Goal: Task Accomplishment & Management: Complete application form

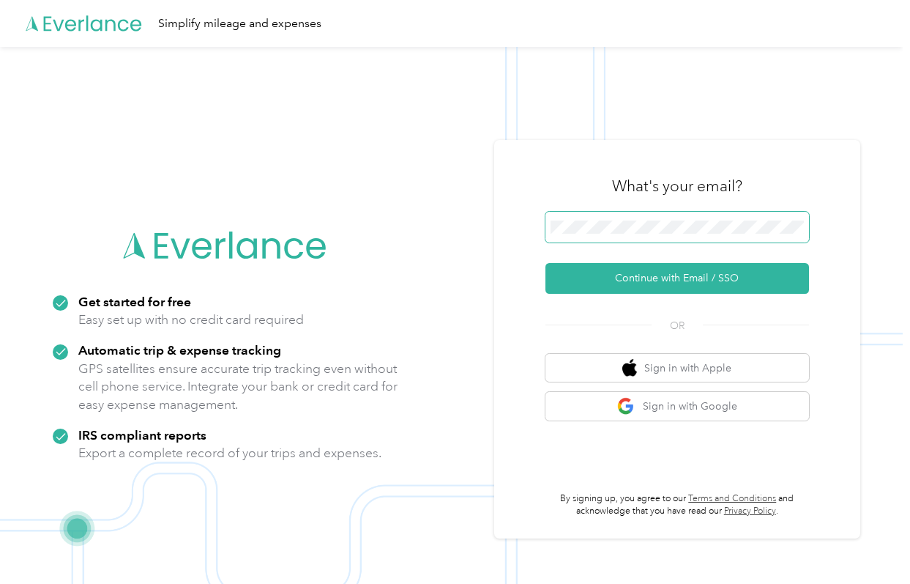
click at [675, 217] on span at bounding box center [678, 227] width 264 height 31
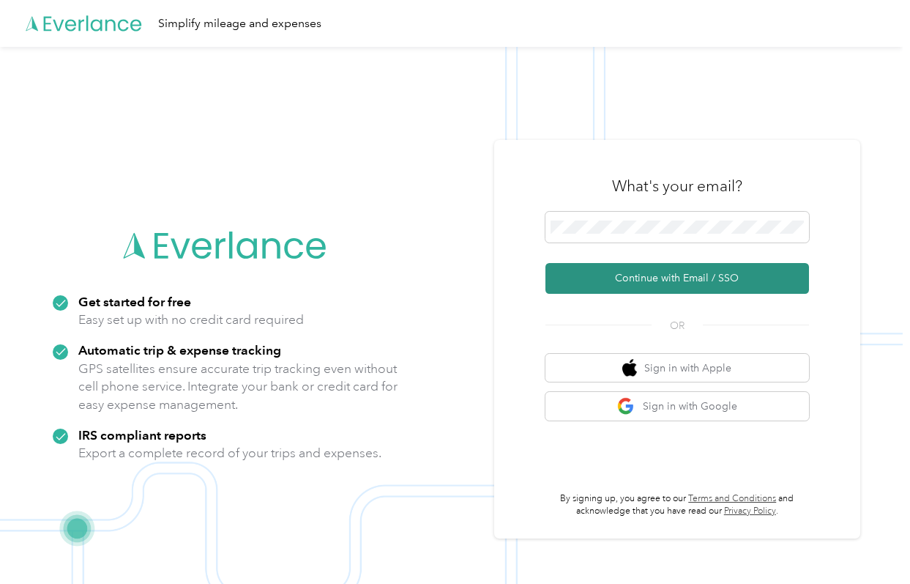
click at [689, 281] on button "Continue with Email / SSO" at bounding box center [678, 278] width 264 height 31
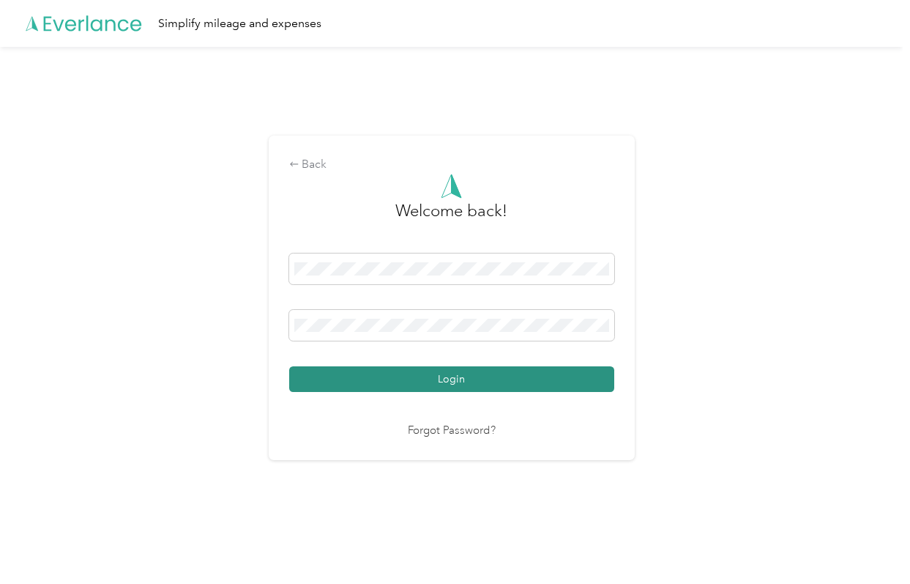
click at [502, 382] on button "Login" at bounding box center [451, 379] width 325 height 26
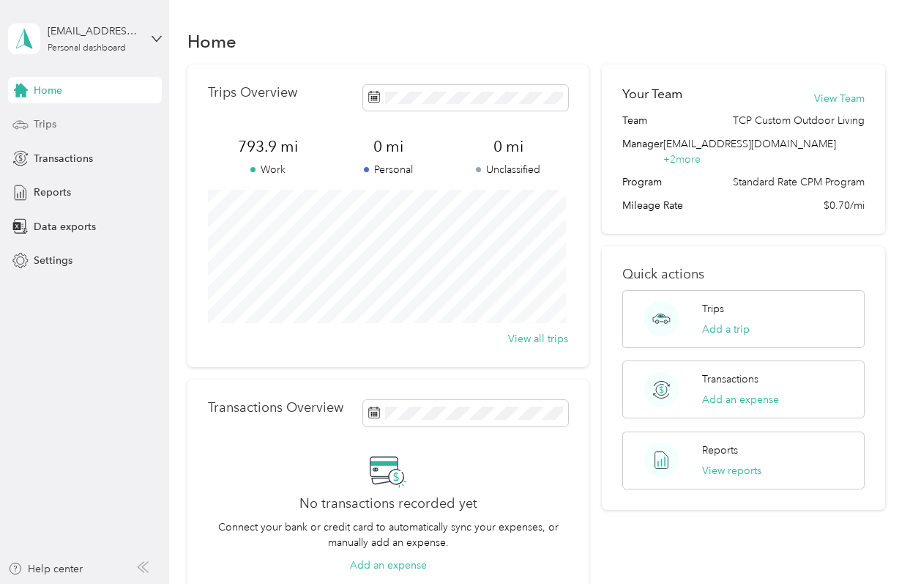
click at [37, 124] on span "Trips" at bounding box center [45, 123] width 23 height 15
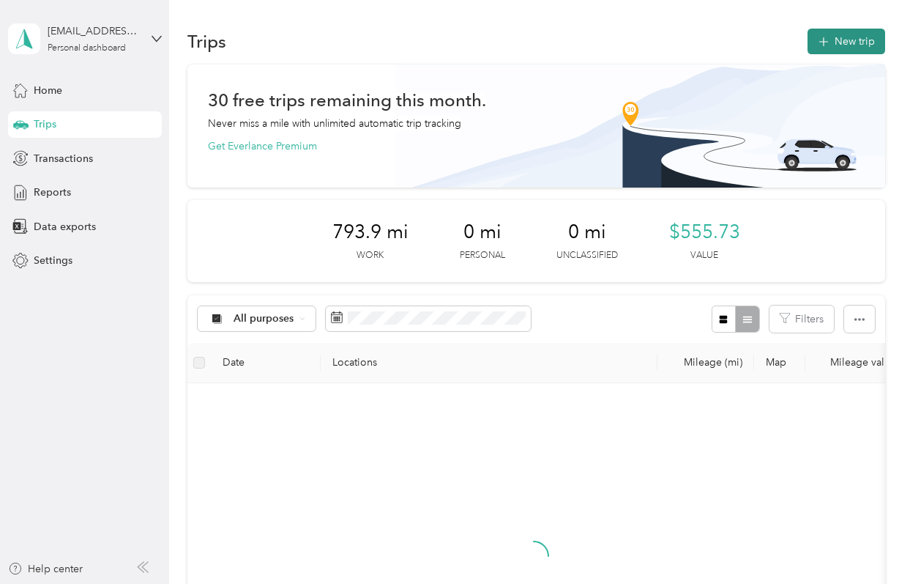
click at [827, 45] on button "New trip" at bounding box center [847, 42] width 78 height 26
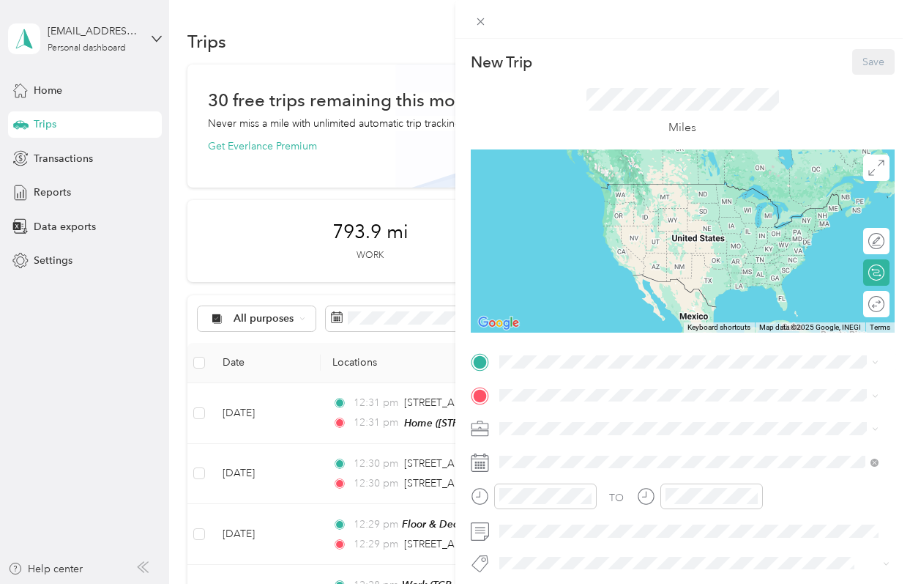
click at [588, 487] on div "Work TCP Custom Outdoor Living, [STREET_ADDRESS]" at bounding box center [642, 490] width 231 height 31
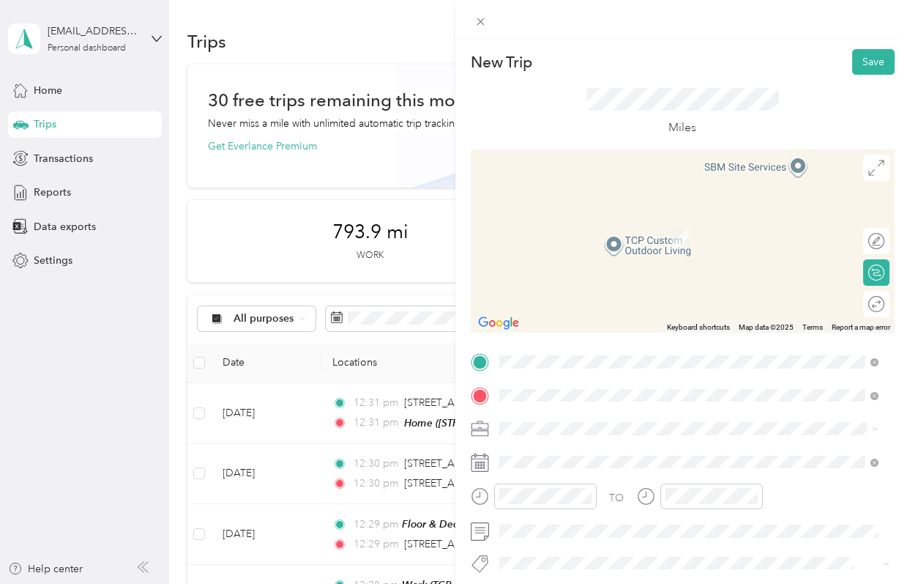
click at [585, 223] on span "[STREET_ADDRESS][US_STATE]" at bounding box center [600, 216] width 146 height 13
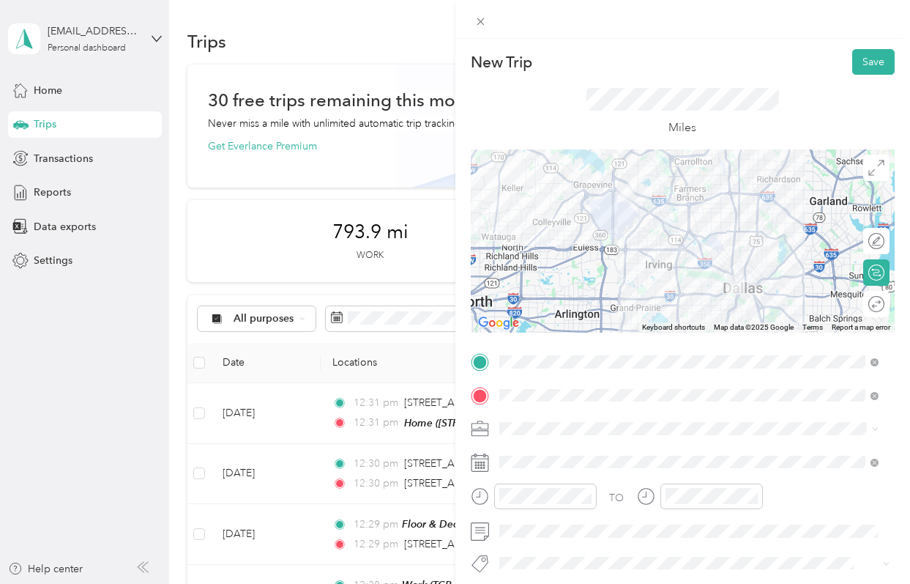
click at [697, 293] on div at bounding box center [683, 240] width 425 height 183
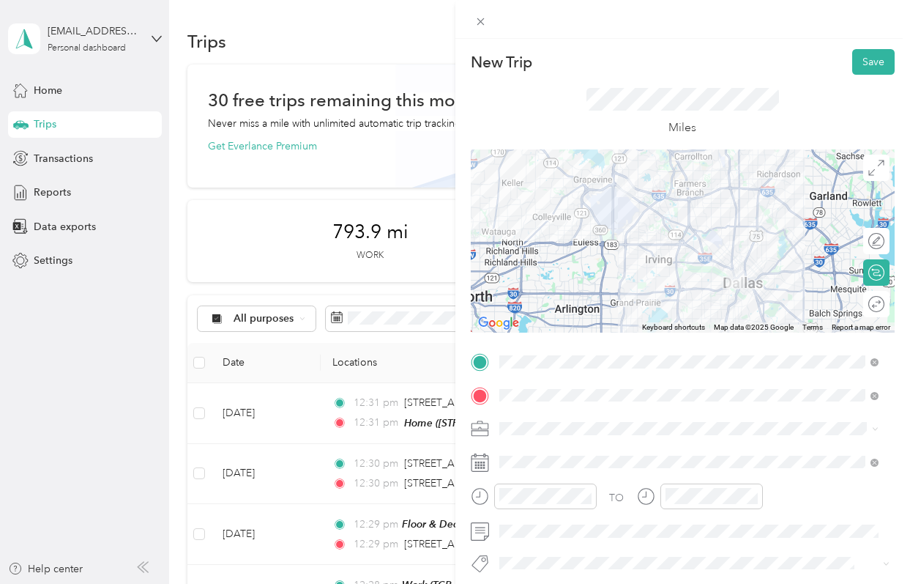
click at [712, 261] on div at bounding box center [683, 240] width 425 height 183
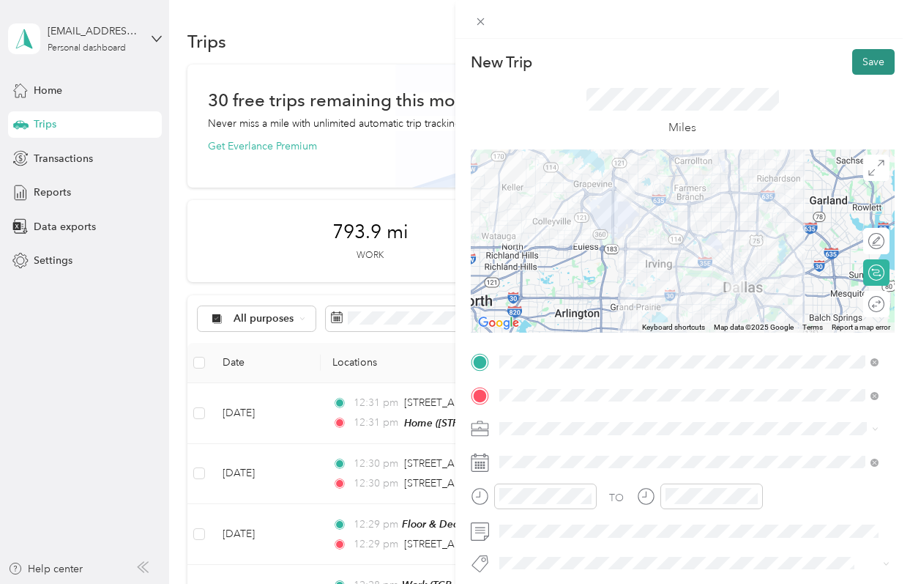
click at [856, 64] on button "Save" at bounding box center [874, 62] width 42 height 26
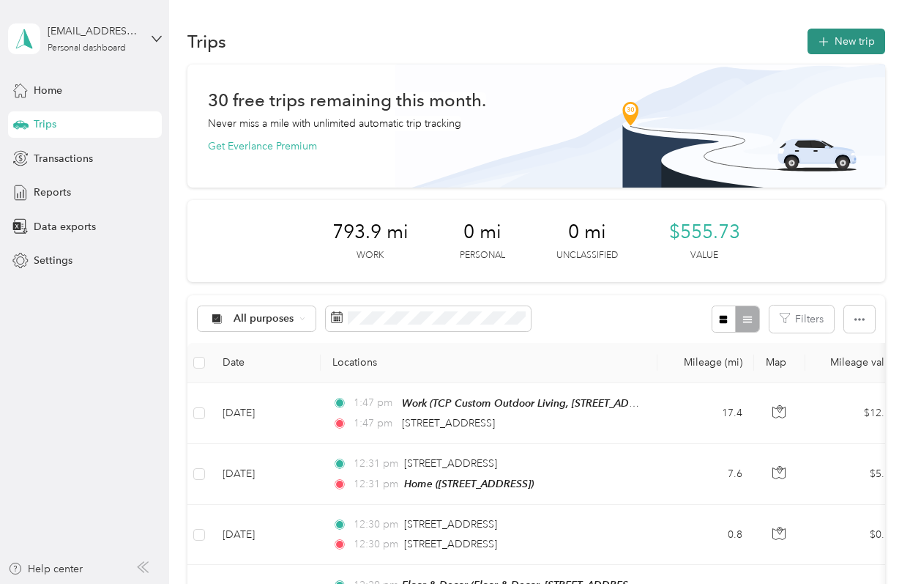
click at [821, 49] on button "New trip" at bounding box center [847, 42] width 78 height 26
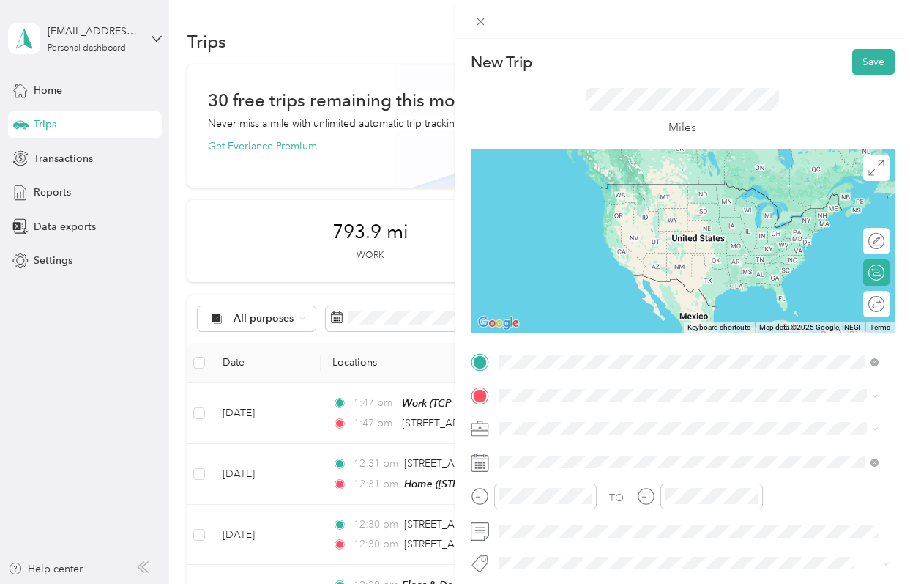
click at [599, 420] on span "[STREET_ADDRESS][US_STATE]" at bounding box center [600, 414] width 146 height 13
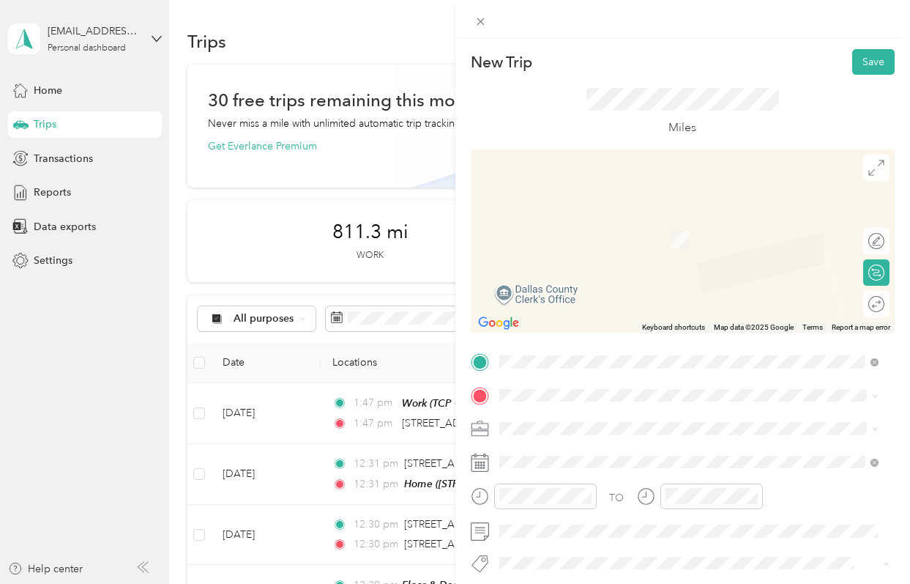
click at [549, 227] on div "[STREET_ADDRESS][US_STATE]" at bounding box center [690, 217] width 370 height 20
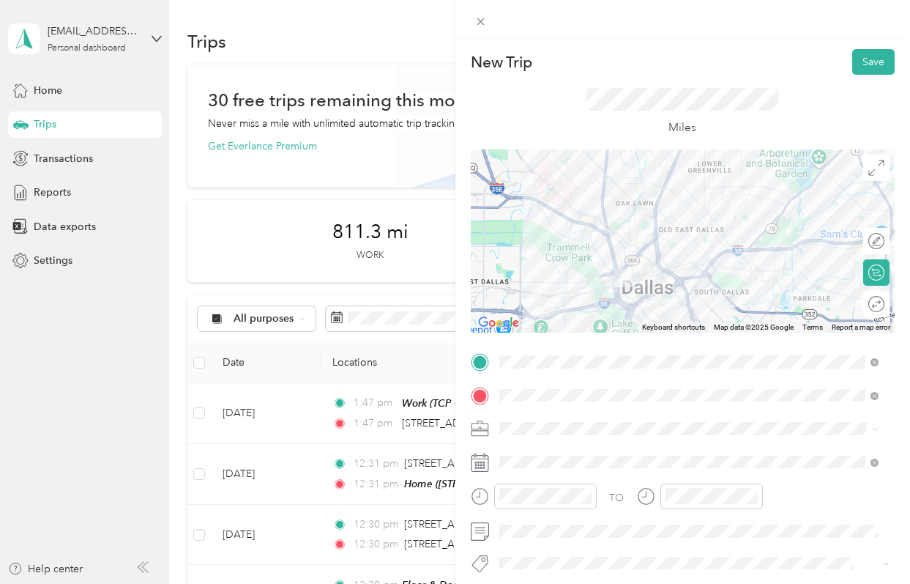
click at [645, 242] on div at bounding box center [683, 240] width 425 height 183
click at [645, 273] on div at bounding box center [683, 240] width 425 height 183
click at [655, 278] on div at bounding box center [683, 240] width 425 height 183
click at [694, 275] on div at bounding box center [683, 240] width 425 height 183
click at [668, 283] on div at bounding box center [683, 240] width 425 height 183
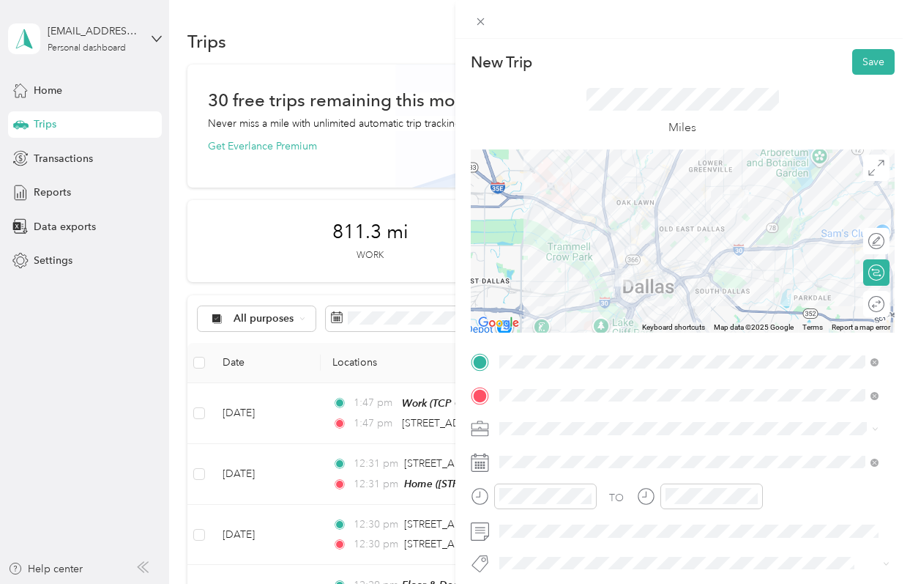
click at [636, 303] on div at bounding box center [683, 240] width 425 height 183
click at [620, 308] on div at bounding box center [683, 240] width 425 height 183
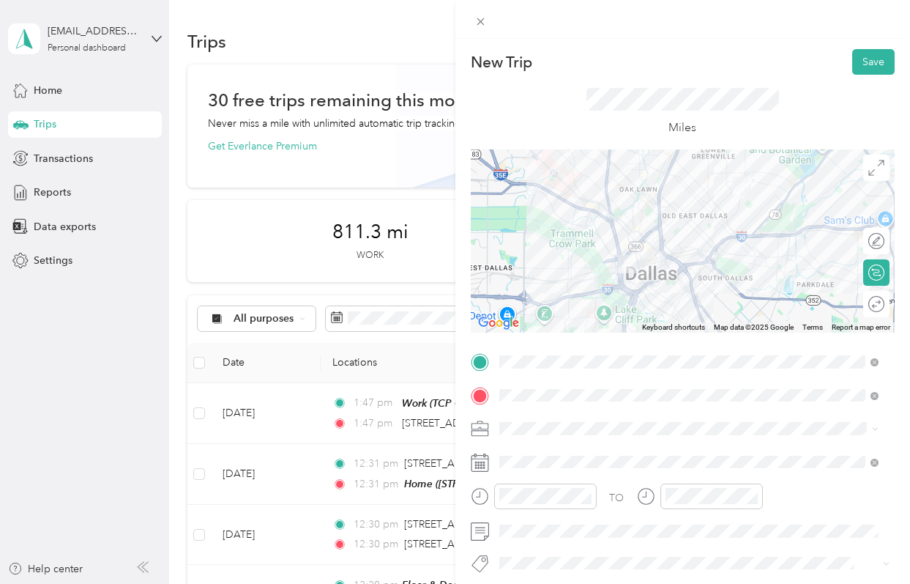
click at [656, 230] on div at bounding box center [683, 240] width 425 height 183
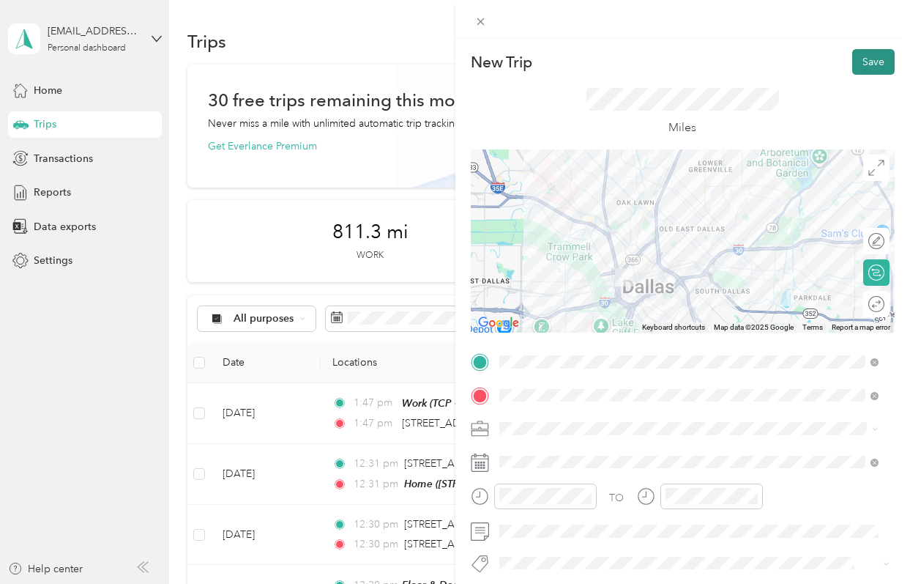
click at [862, 68] on button "Save" at bounding box center [874, 62] width 42 height 26
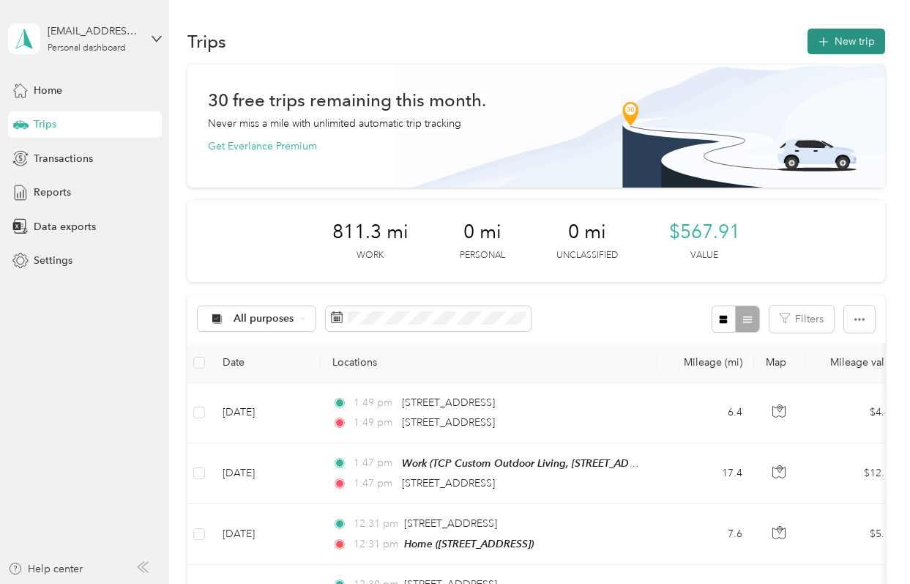
click at [823, 50] on button "New trip" at bounding box center [847, 42] width 78 height 26
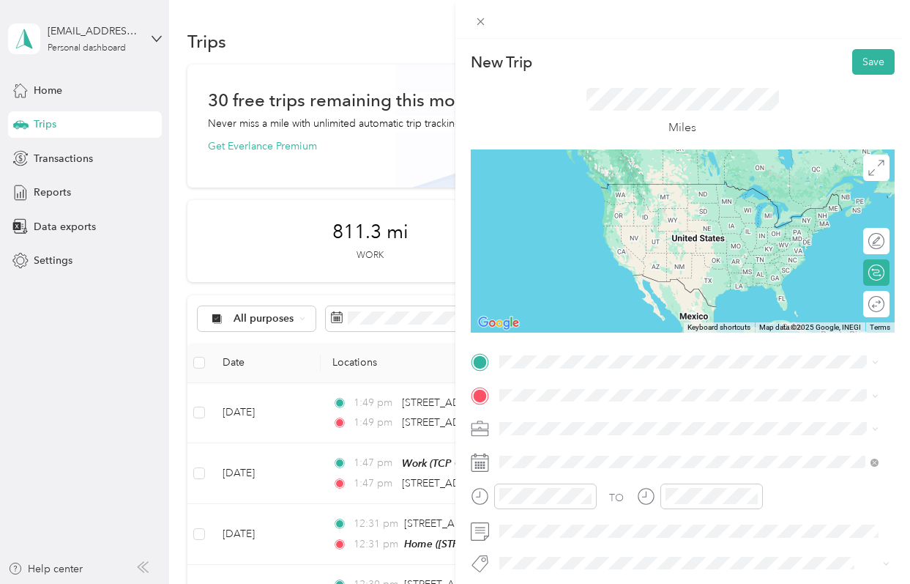
click at [612, 420] on span "[STREET_ADDRESS][US_STATE]" at bounding box center [600, 413] width 146 height 13
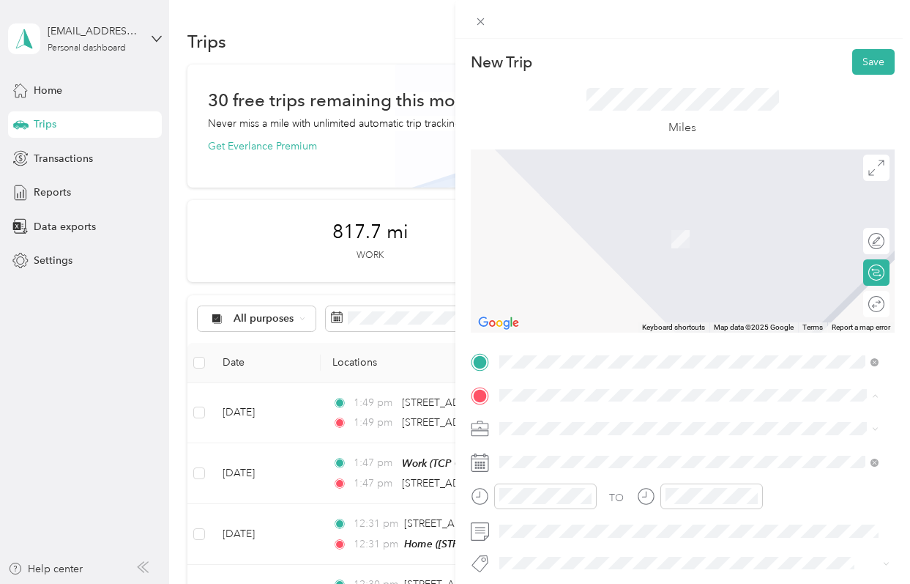
click at [531, 237] on ol "From search results [STREET_ADDRESS][US_STATE] [STREET_ADDRESS][US_STATE] [STRE…" at bounding box center [689, 265] width 390 height 176
click at [611, 228] on div "[STREET_ADDRESS][US_STATE]" at bounding box center [690, 218] width 370 height 20
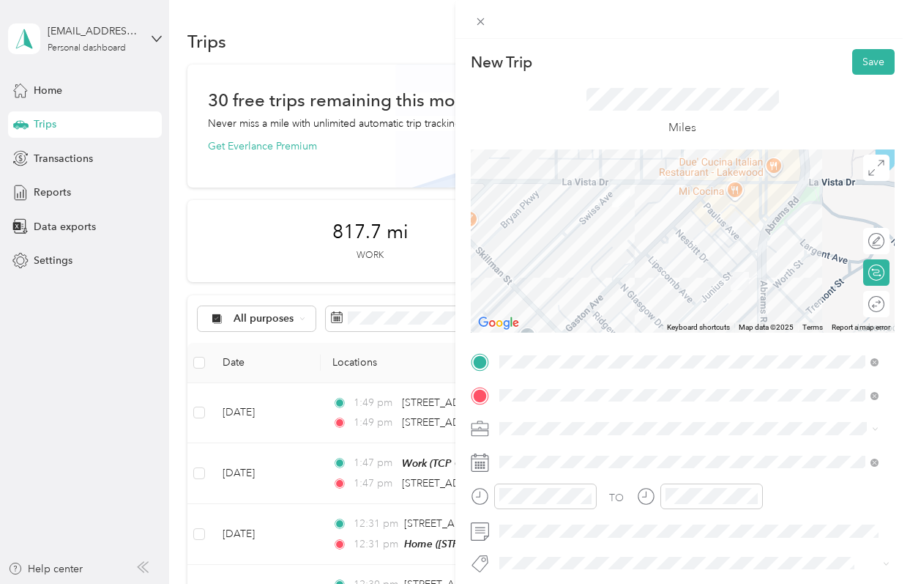
click at [597, 294] on div at bounding box center [683, 240] width 425 height 183
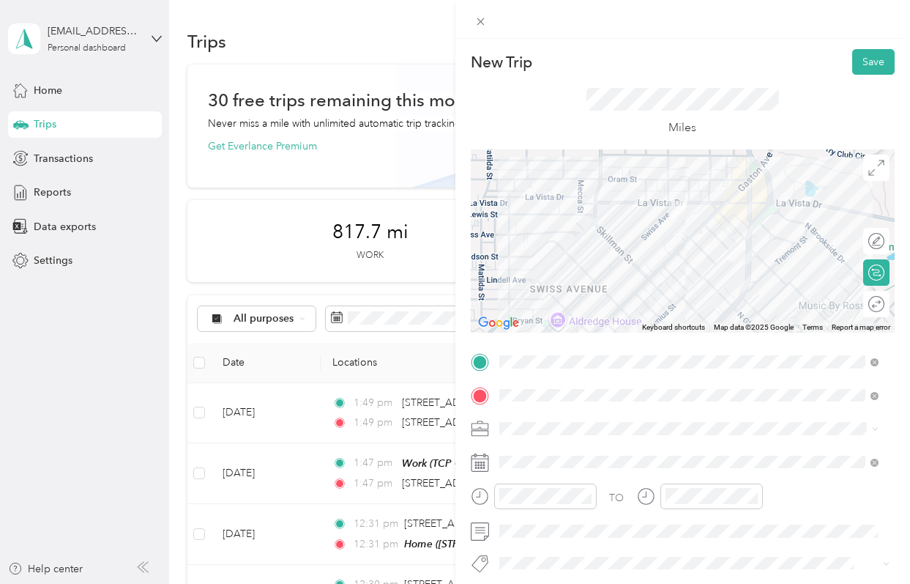
click at [703, 229] on div at bounding box center [683, 240] width 425 height 183
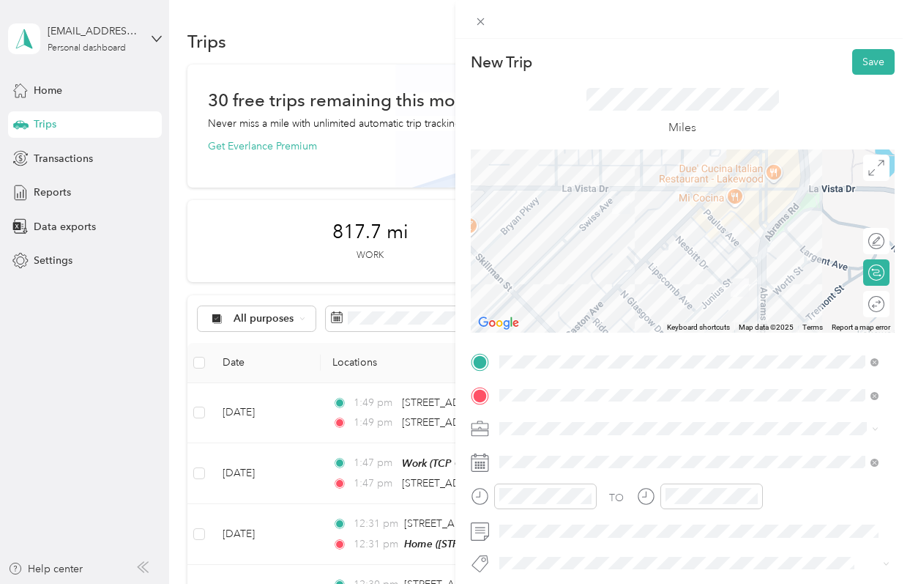
click at [543, 266] on div at bounding box center [683, 240] width 425 height 183
click at [528, 311] on div at bounding box center [683, 240] width 425 height 183
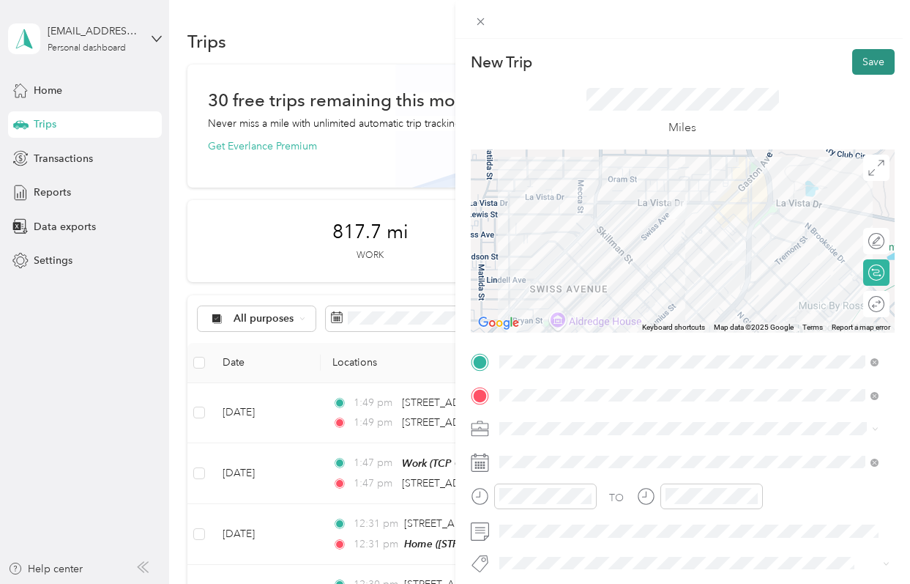
click at [869, 61] on button "Save" at bounding box center [874, 62] width 42 height 26
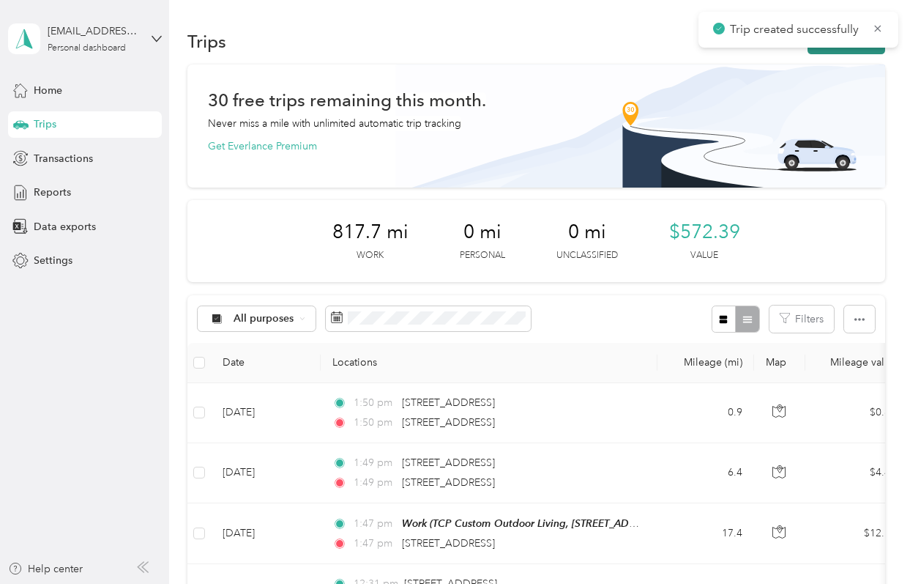
click at [831, 49] on button "New trip" at bounding box center [847, 42] width 78 height 26
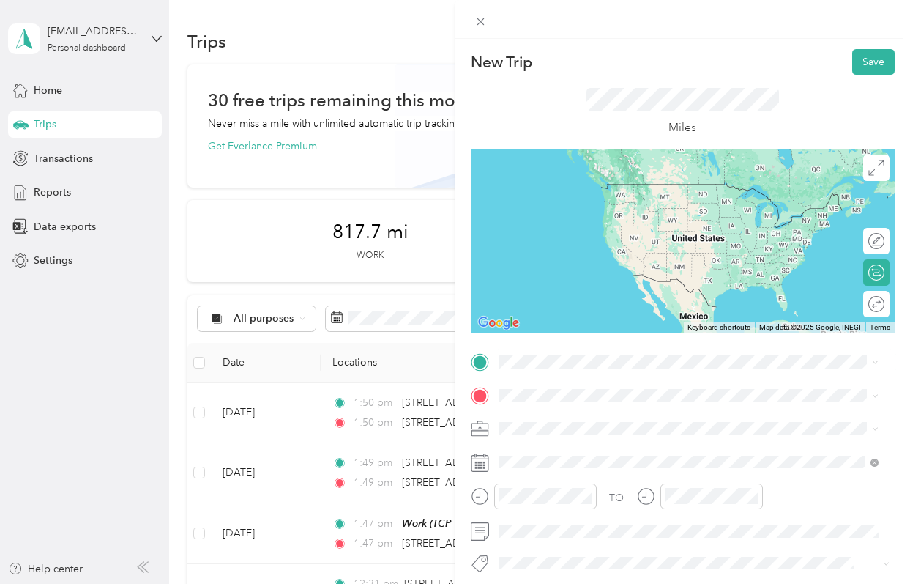
click at [582, 406] on div "[STREET_ADDRESS][US_STATE]" at bounding box center [690, 407] width 370 height 20
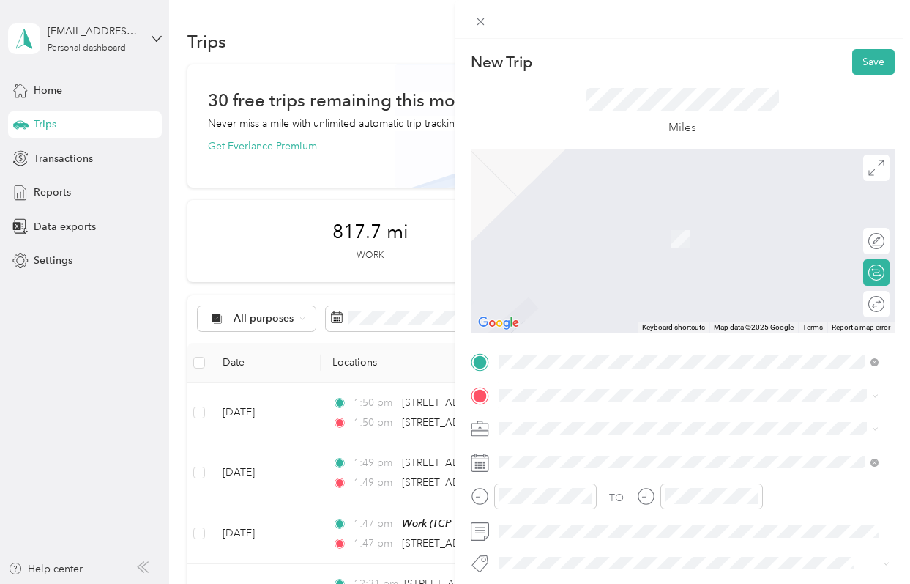
click at [560, 229] on div "Home [STREET_ADDRESS]" at bounding box center [700, 238] width 347 height 46
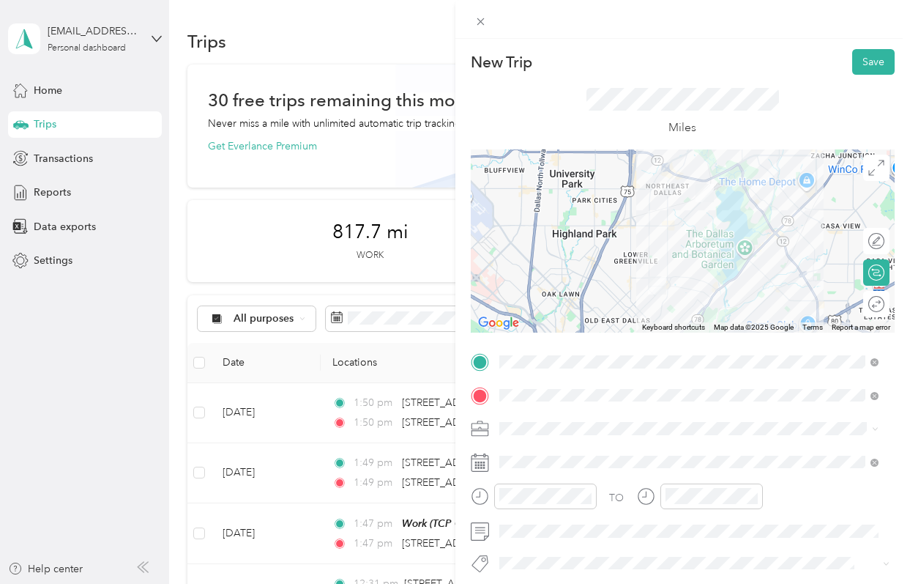
click at [645, 234] on div at bounding box center [683, 240] width 425 height 183
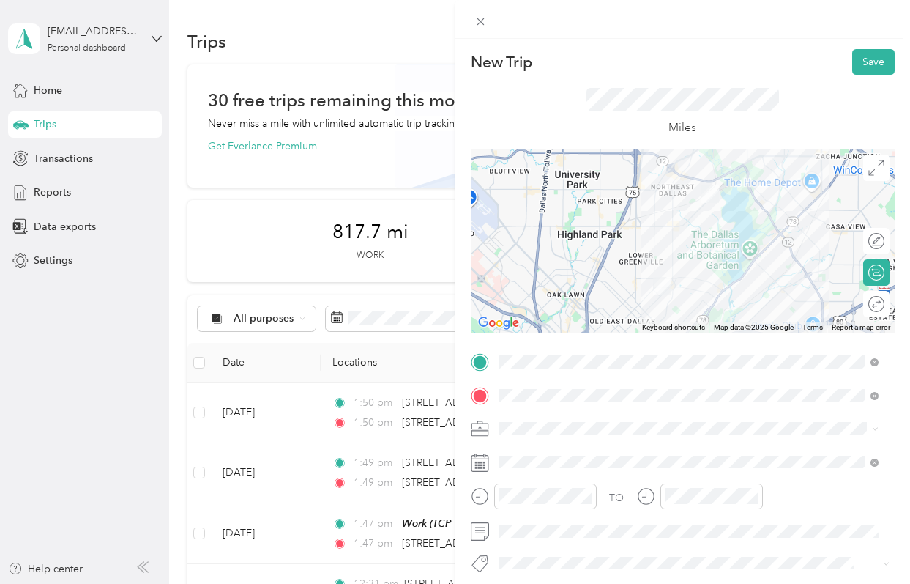
click at [668, 210] on div at bounding box center [683, 240] width 425 height 183
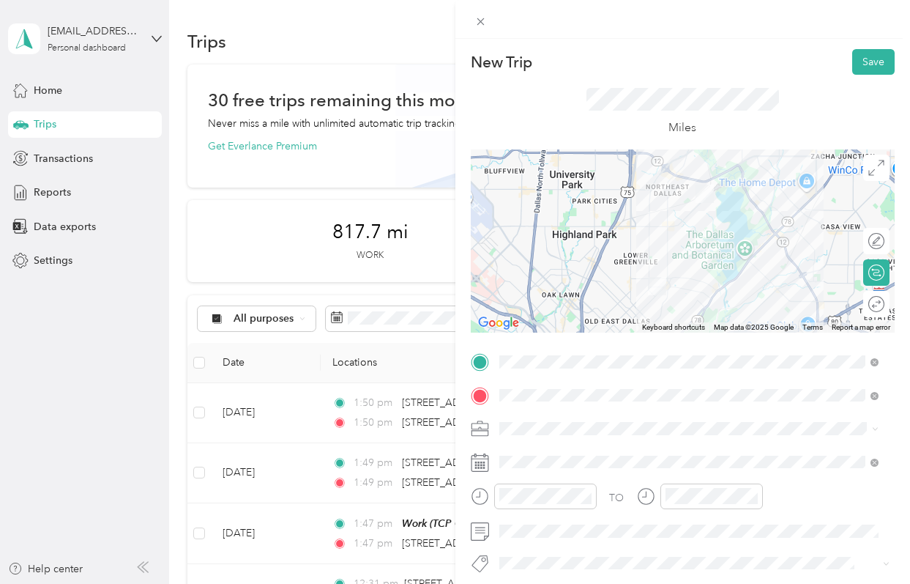
click at [644, 232] on div at bounding box center [683, 240] width 425 height 183
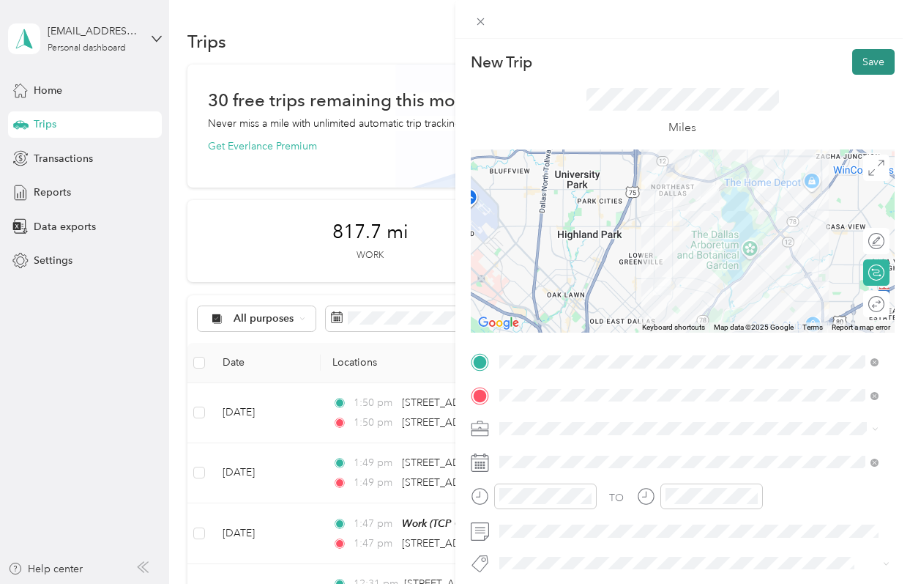
click at [853, 74] on button "Save" at bounding box center [874, 62] width 42 height 26
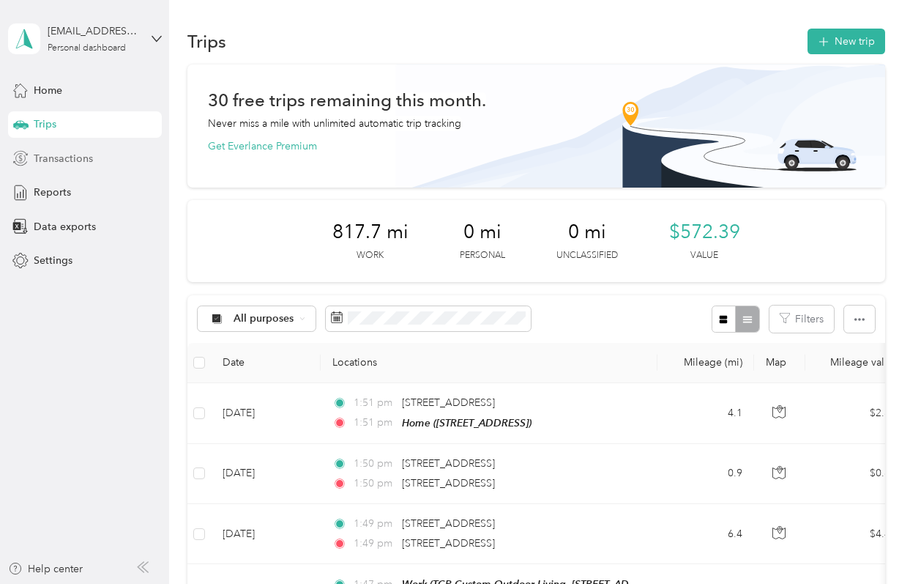
click at [84, 162] on span "Transactions" at bounding box center [63, 158] width 59 height 15
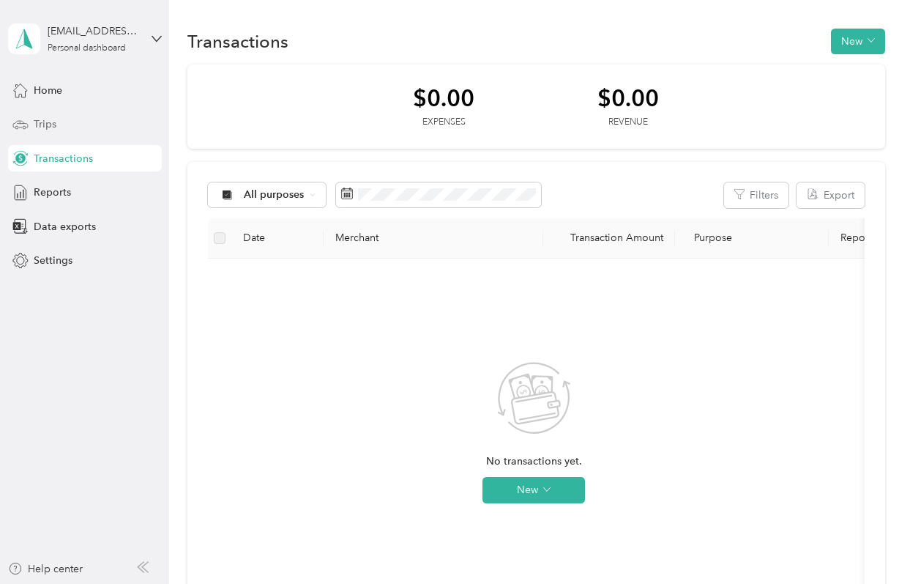
click at [73, 117] on div "Trips" at bounding box center [85, 124] width 154 height 26
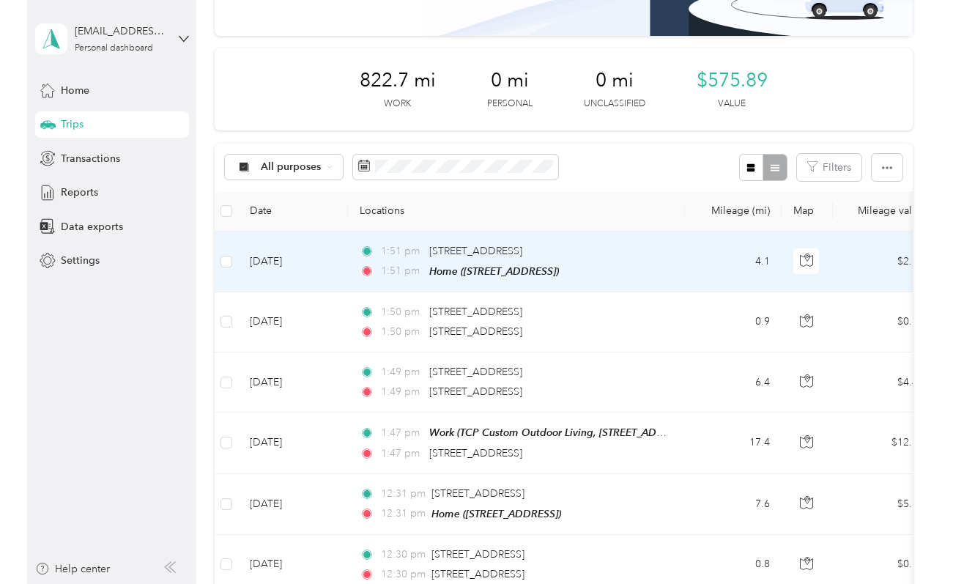
scroll to position [171, 0]
